Goal: Register for event/course

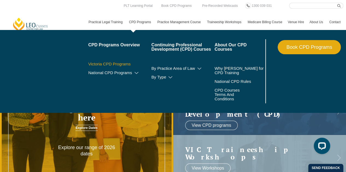
click at [119, 63] on link "Victoria CPD Programs" at bounding box center [119, 64] width 63 height 4
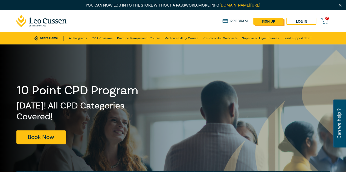
click at [276, 21] on link "sign up" at bounding box center [268, 21] width 30 height 7
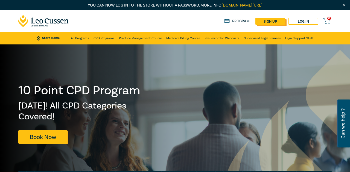
select select "AU"
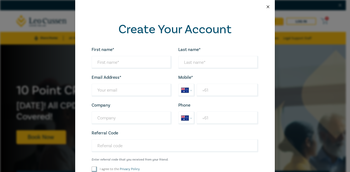
click at [266, 7] on button "Close" at bounding box center [267, 6] width 5 height 5
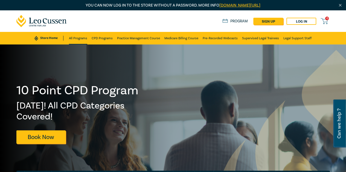
click at [85, 39] on link "All Programs" at bounding box center [78, 38] width 18 height 13
